Goal: Task Accomplishment & Management: Use online tool/utility

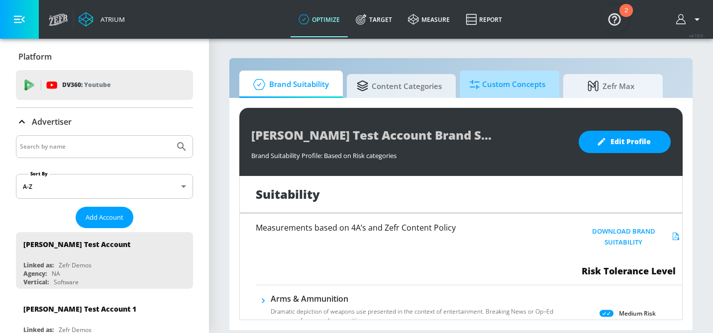
click at [511, 89] on span "Custom Concepts" at bounding box center [508, 85] width 76 height 24
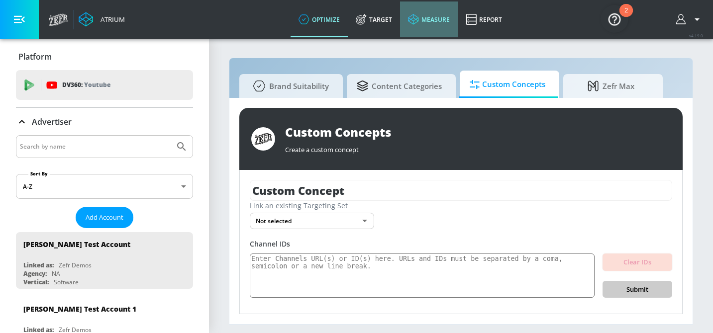
click at [440, 19] on link "measure" at bounding box center [429, 19] width 58 height 36
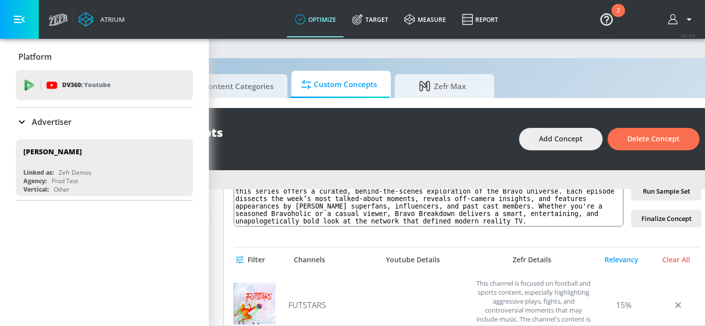
scroll to position [109, 0]
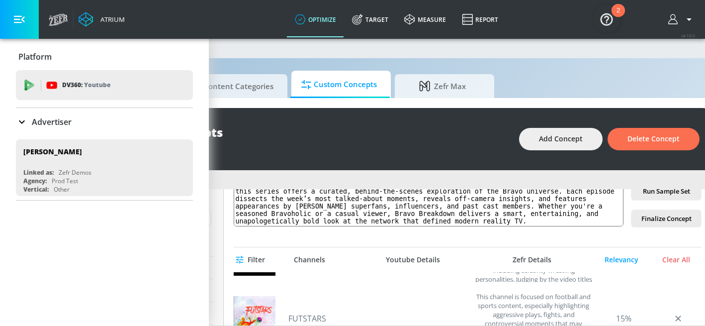
click at [264, 256] on span "Filter" at bounding box center [251, 260] width 27 height 12
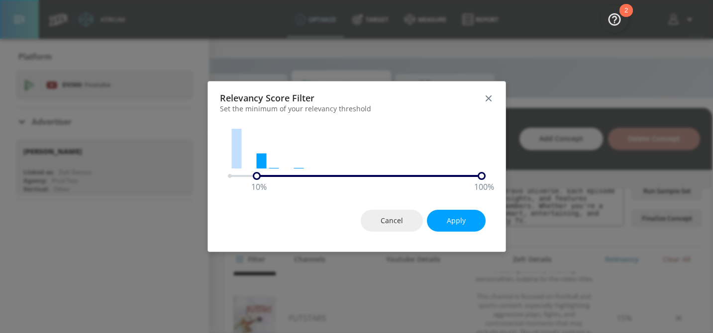
drag, startPoint x: 234, startPoint y: 178, endPoint x: 264, endPoint y: 175, distance: 30.0
click at [264, 175] on div "10 % 100 %" at bounding box center [357, 176] width 258 height 8
drag, startPoint x: 484, startPoint y: 175, endPoint x: 274, endPoint y: 179, distance: 210.4
click at [274, 179] on div "10 % 20 %" at bounding box center [357, 176] width 258 height 8
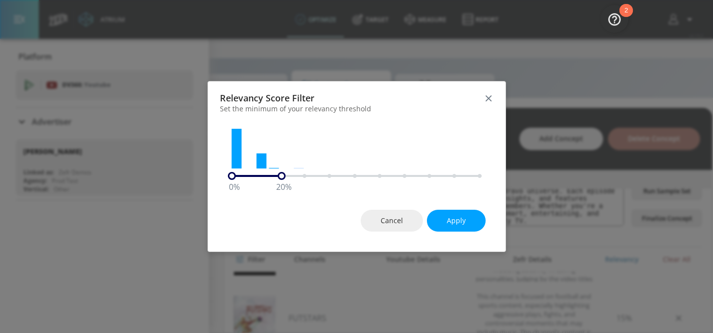
drag, startPoint x: 256, startPoint y: 177, endPoint x: 226, endPoint y: 177, distance: 29.8
click at [226, 177] on div "0 % 20 %" at bounding box center [356, 150] width 297 height 59
drag, startPoint x: 281, startPoint y: 176, endPoint x: 260, endPoint y: 176, distance: 20.9
click at [260, 176] on div "0 % 10 %" at bounding box center [357, 176] width 258 height 8
click at [461, 221] on span "Apply" at bounding box center [456, 221] width 19 height 12
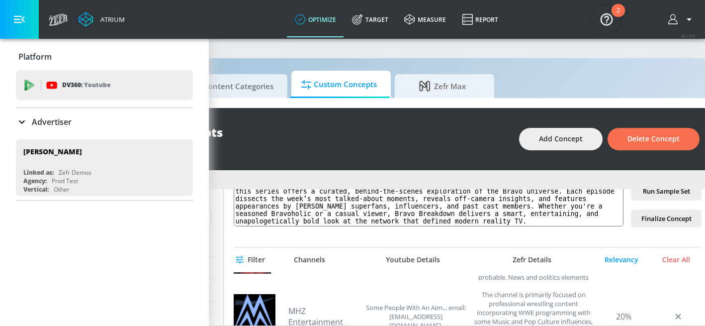
scroll to position [43, 0]
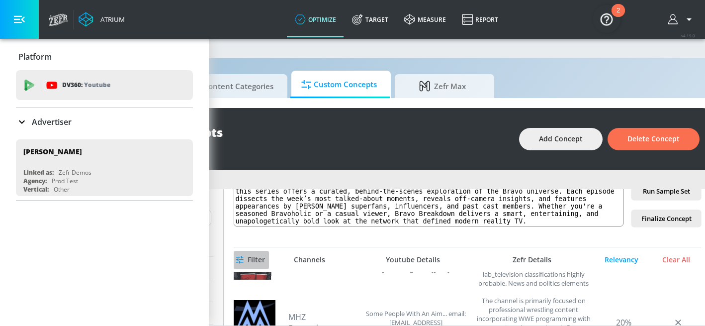
click at [243, 262] on icon "button" at bounding box center [239, 259] width 7 height 7
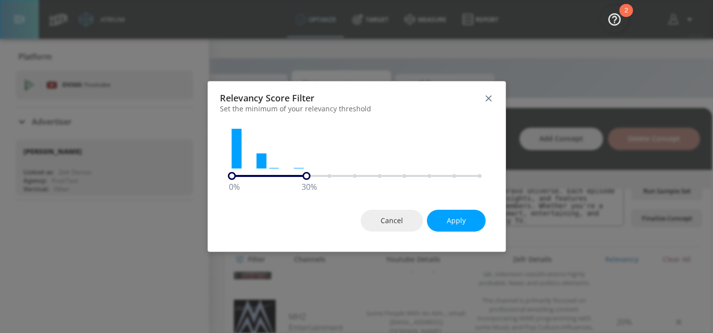
drag, startPoint x: 255, startPoint y: 177, endPoint x: 297, endPoint y: 178, distance: 42.3
click at [297, 178] on div "0 % 30 %" at bounding box center [357, 176] width 258 height 8
click at [463, 221] on span "Apply" at bounding box center [456, 221] width 19 height 12
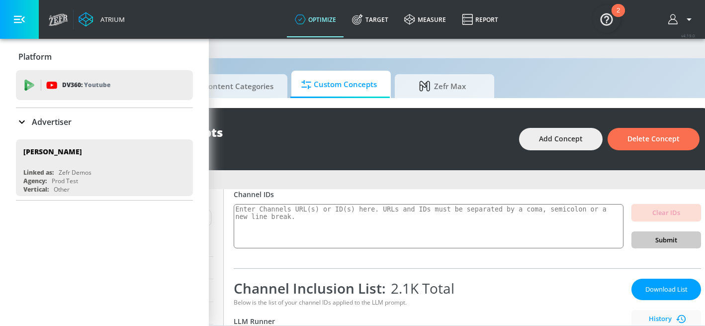
scroll to position [67, 0]
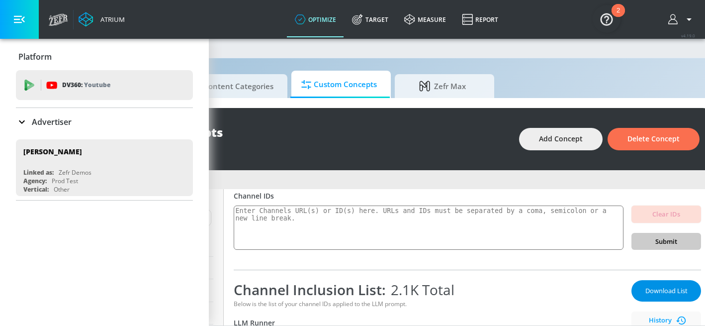
click at [665, 297] on button "Download List" at bounding box center [667, 290] width 70 height 21
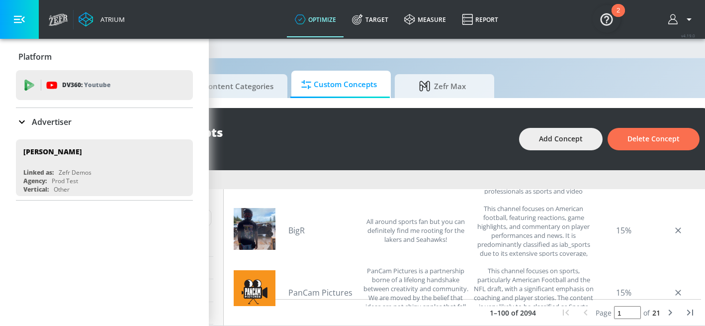
scroll to position [0, 0]
